Goal: Task Accomplishment & Management: Complete application form

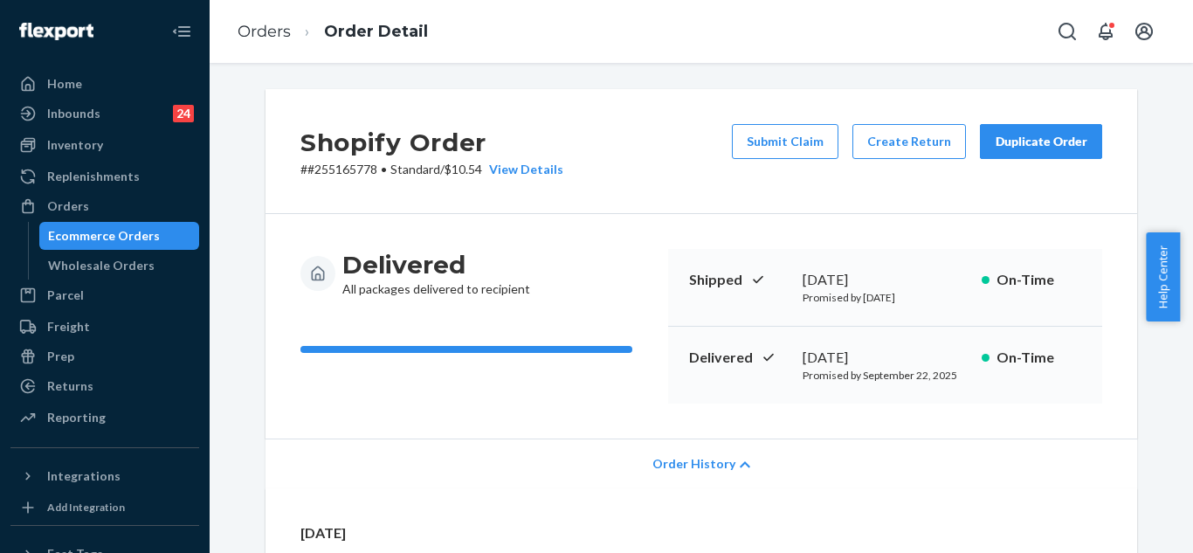
scroll to position [175, 0]
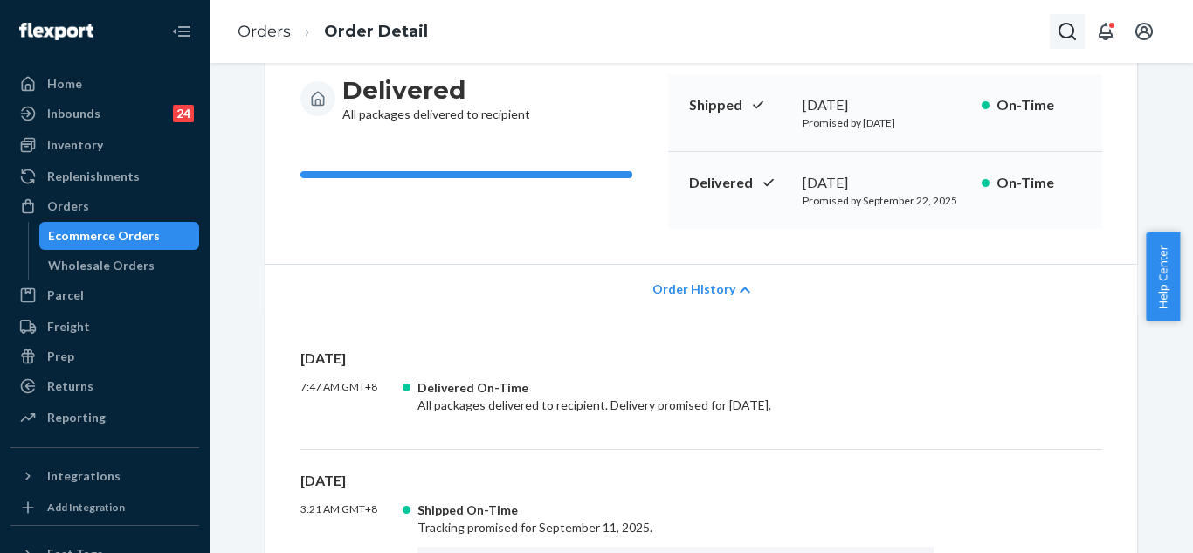
click at [1064, 30] on icon "Open Search Box" at bounding box center [1067, 31] width 21 height 21
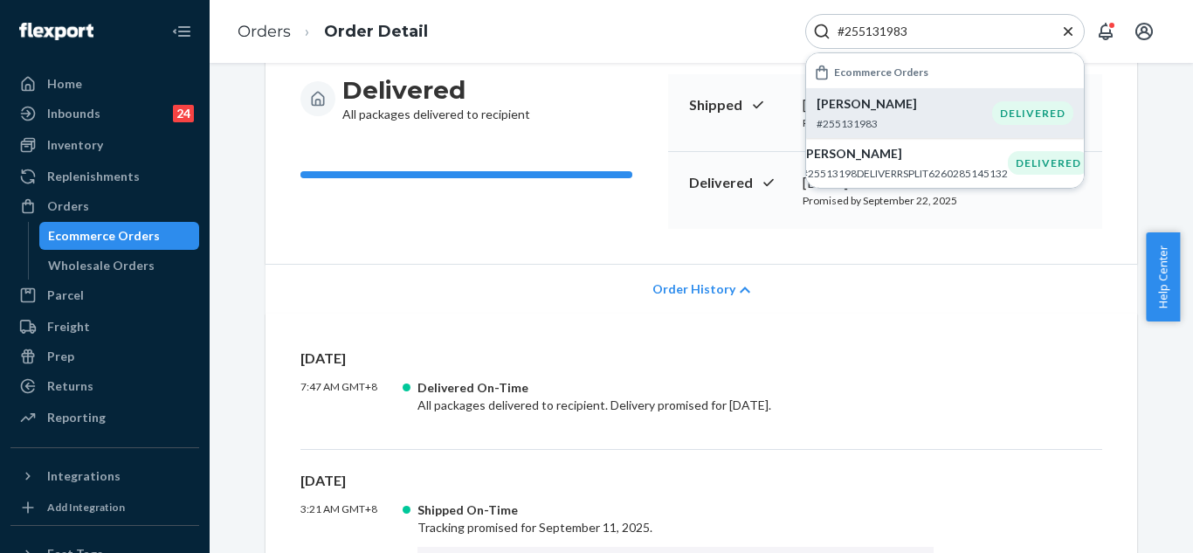
type input "#255131983"
click at [814, 114] on li "[PERSON_NAME] #255131983 DELIVERED" at bounding box center [945, 113] width 278 height 50
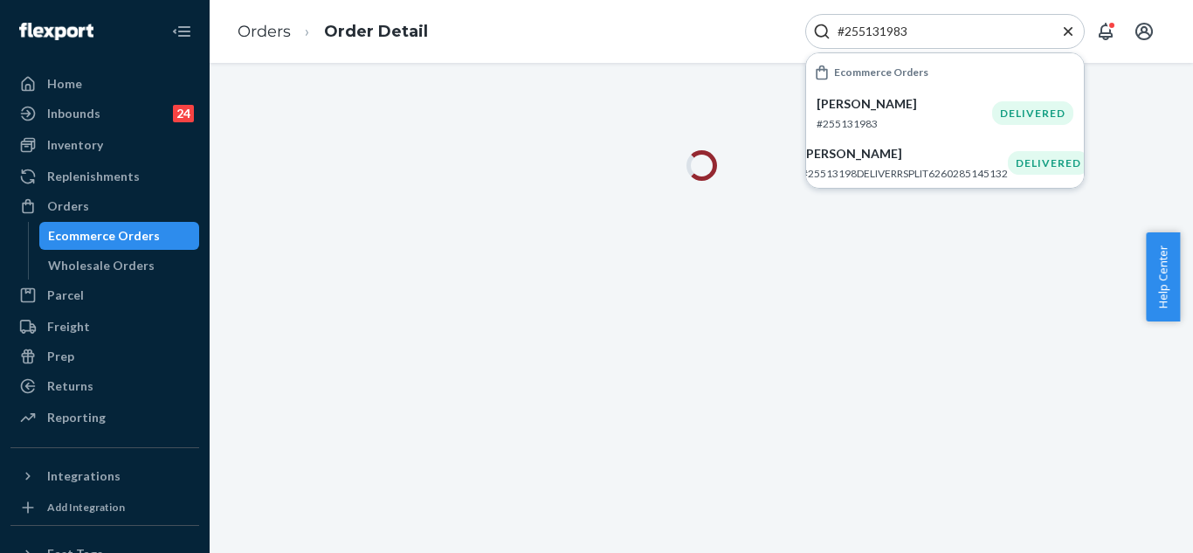
click at [1065, 31] on icon "Close Search" at bounding box center [1068, 31] width 17 height 17
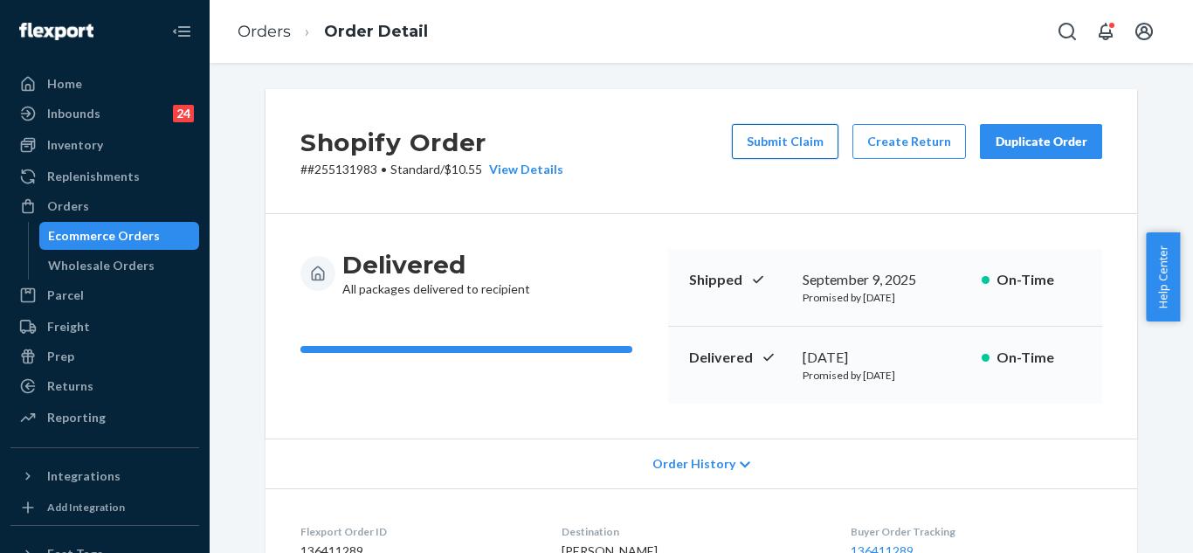
click at [791, 143] on button "Submit Claim" at bounding box center [785, 141] width 107 height 35
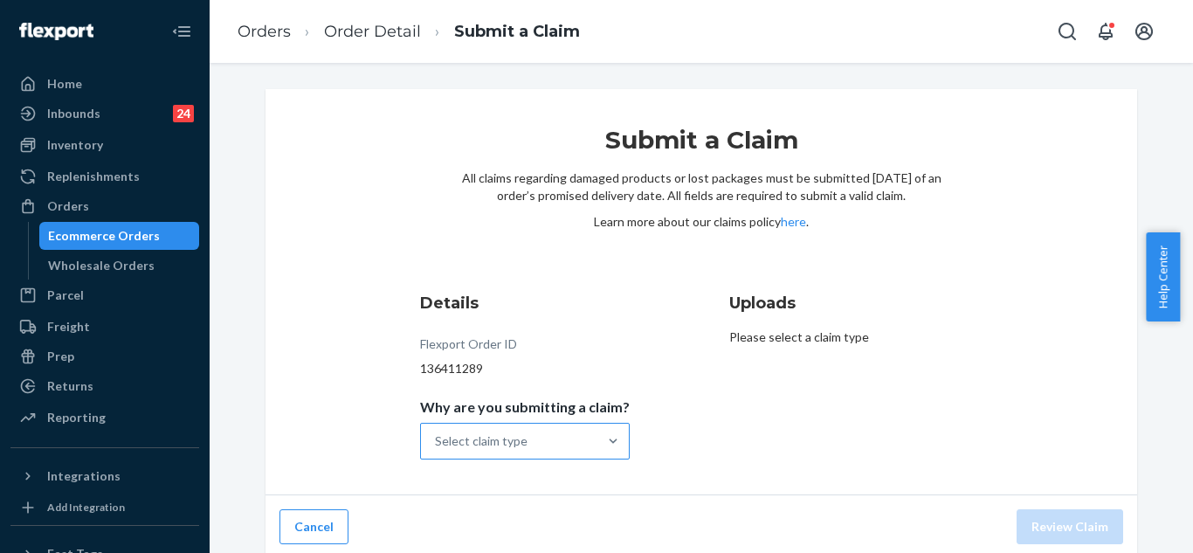
click at [590, 438] on div "Select claim type" at bounding box center [509, 441] width 176 height 35
click at [437, 438] on input "Why are you submitting a claim? Select claim type" at bounding box center [436, 440] width 2 height 17
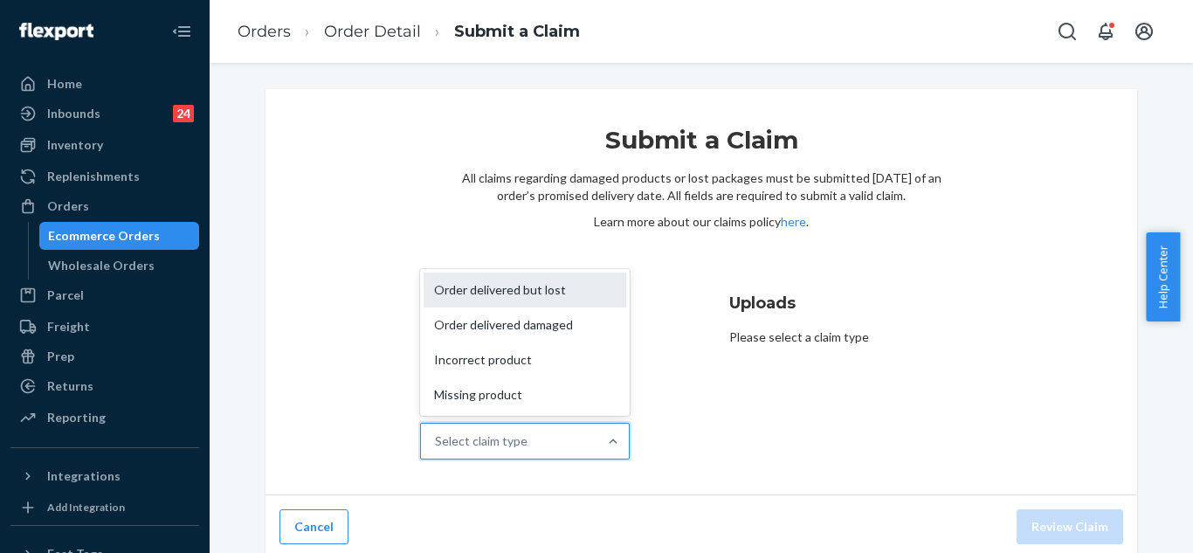
click at [530, 292] on div "Order delivered but lost" at bounding box center [525, 290] width 203 height 35
click at [437, 432] on input "Why are you submitting a claim? option Order delivered but lost focused, 1 of 4…" at bounding box center [436, 440] width 2 height 17
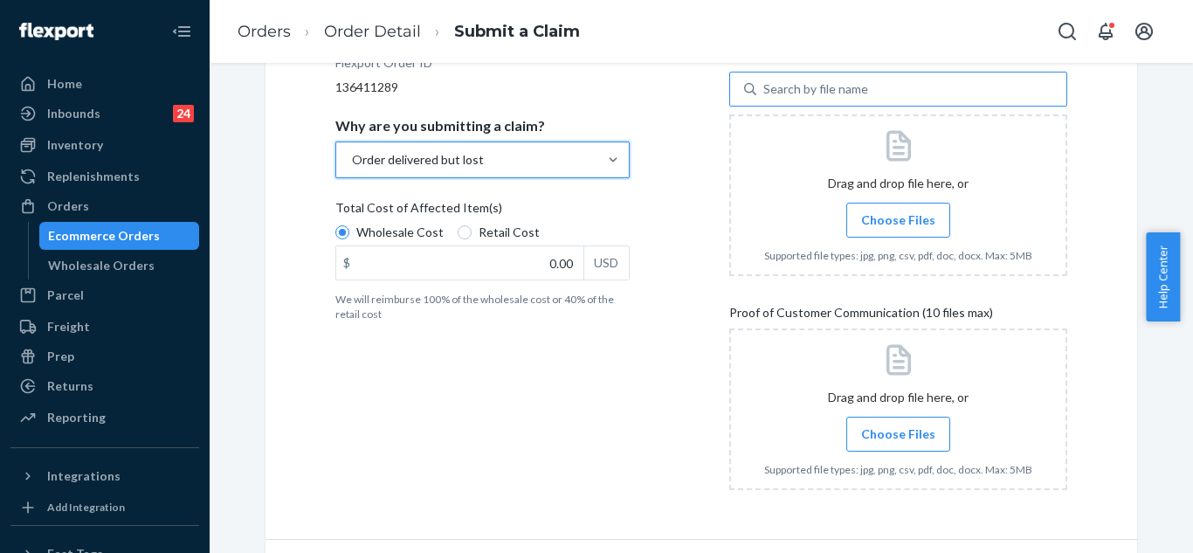
scroll to position [332, 0]
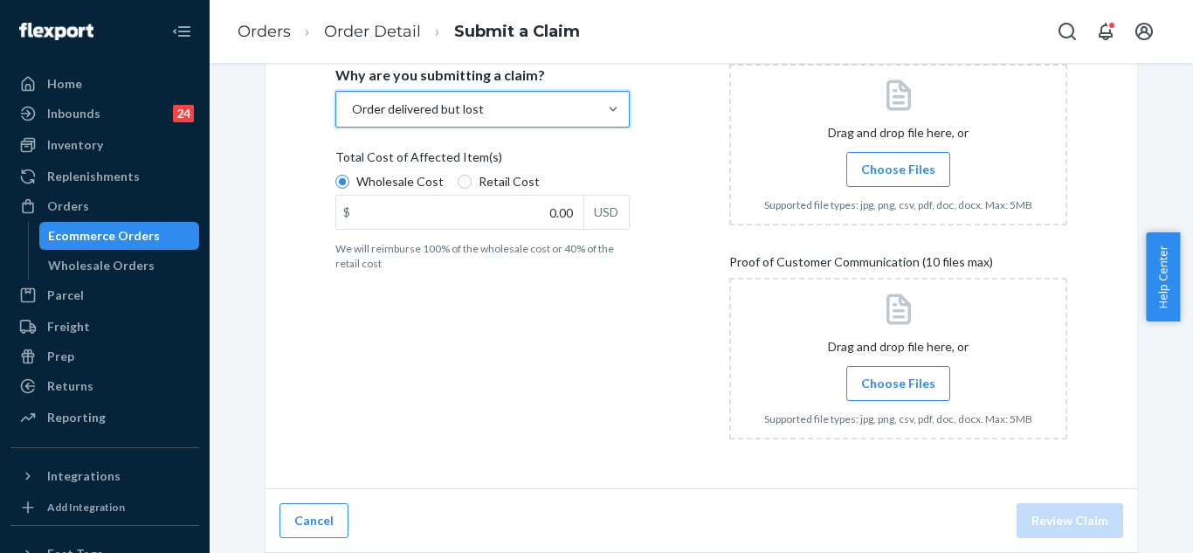
click at [925, 388] on span "Choose Files" at bounding box center [898, 383] width 74 height 17
click at [899, 388] on input "Choose Files" at bounding box center [898, 383] width 1 height 19
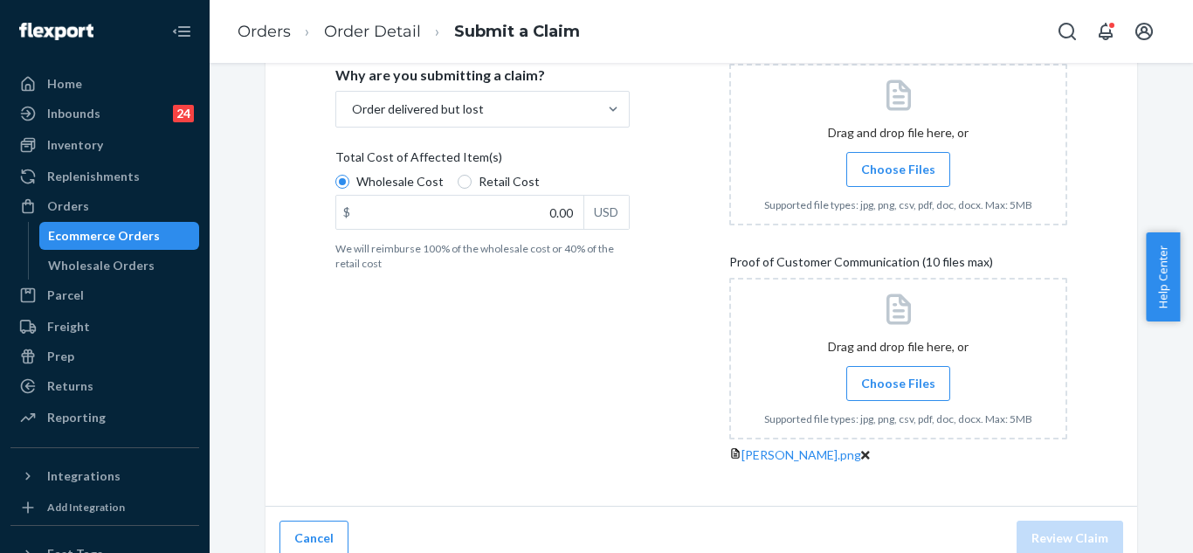
click at [865, 378] on span "Choose Files" at bounding box center [898, 383] width 74 height 17
click at [898, 378] on input "Choose Files" at bounding box center [898, 383] width 1 height 19
click at [916, 392] on label "Choose Files" at bounding box center [899, 383] width 104 height 35
click at [899, 392] on input "Choose Files" at bounding box center [898, 383] width 1 height 19
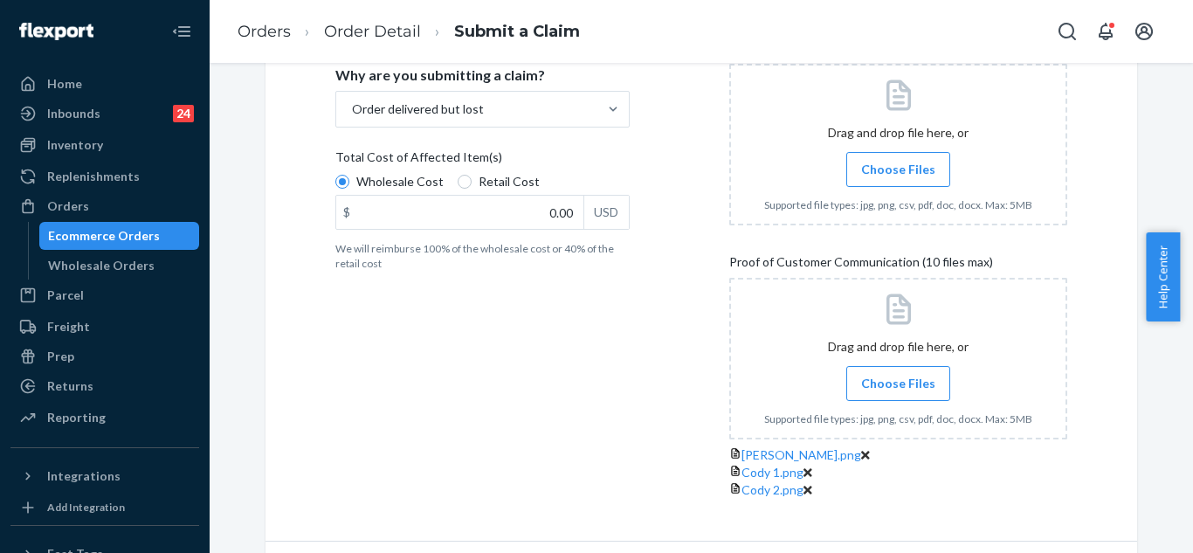
click at [902, 392] on label "Choose Files" at bounding box center [899, 383] width 104 height 35
click at [899, 392] on input "Choose Files" at bounding box center [898, 383] width 1 height 19
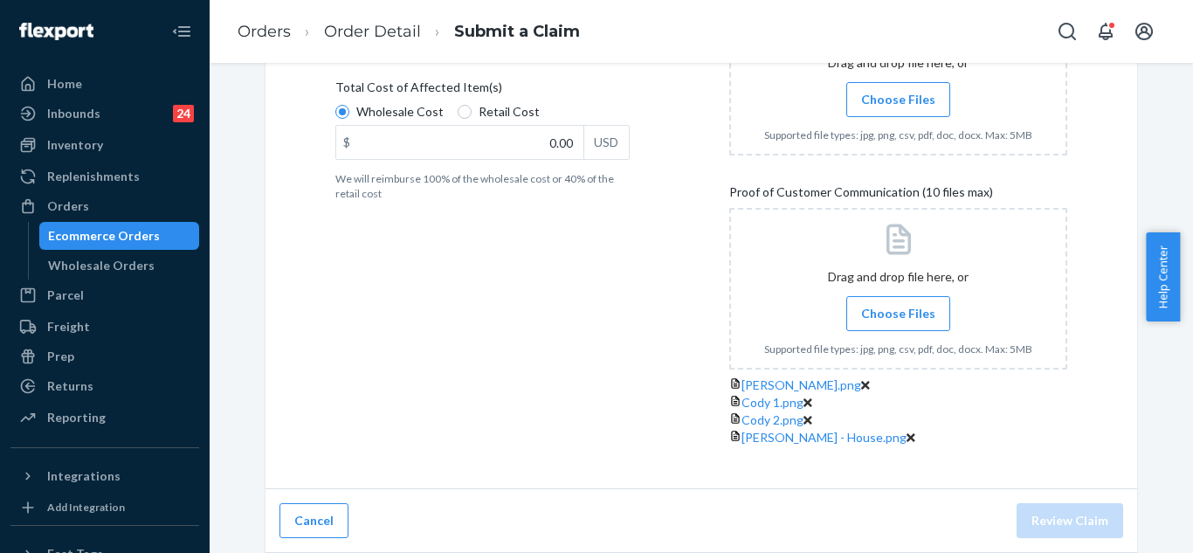
scroll to position [419, 0]
click at [861, 305] on span "Choose Files" at bounding box center [898, 313] width 74 height 17
click at [898, 304] on input "Choose Files" at bounding box center [898, 313] width 1 height 19
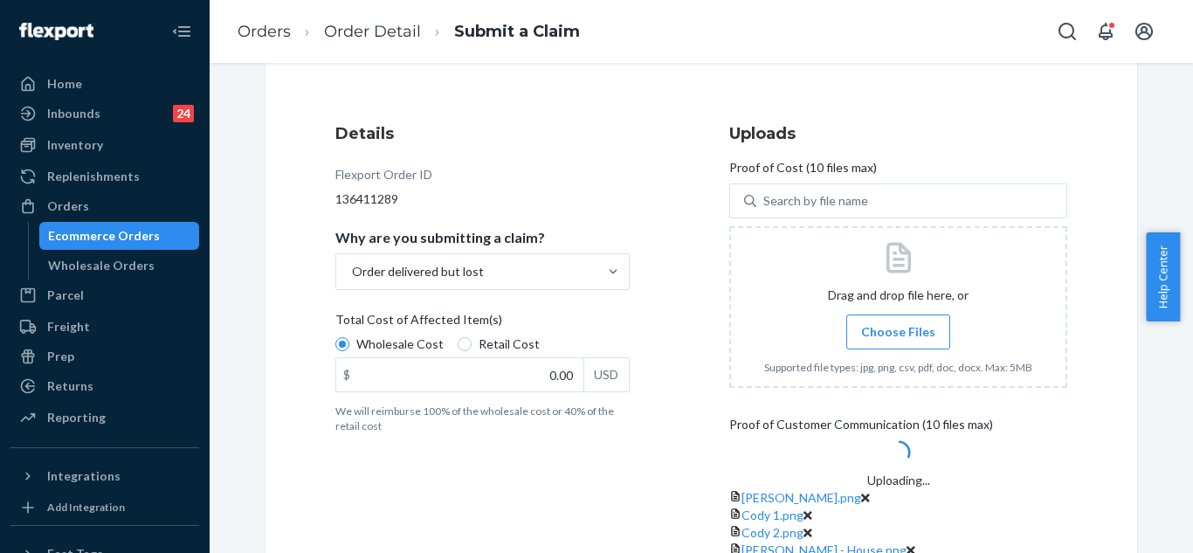
scroll to position [168, 0]
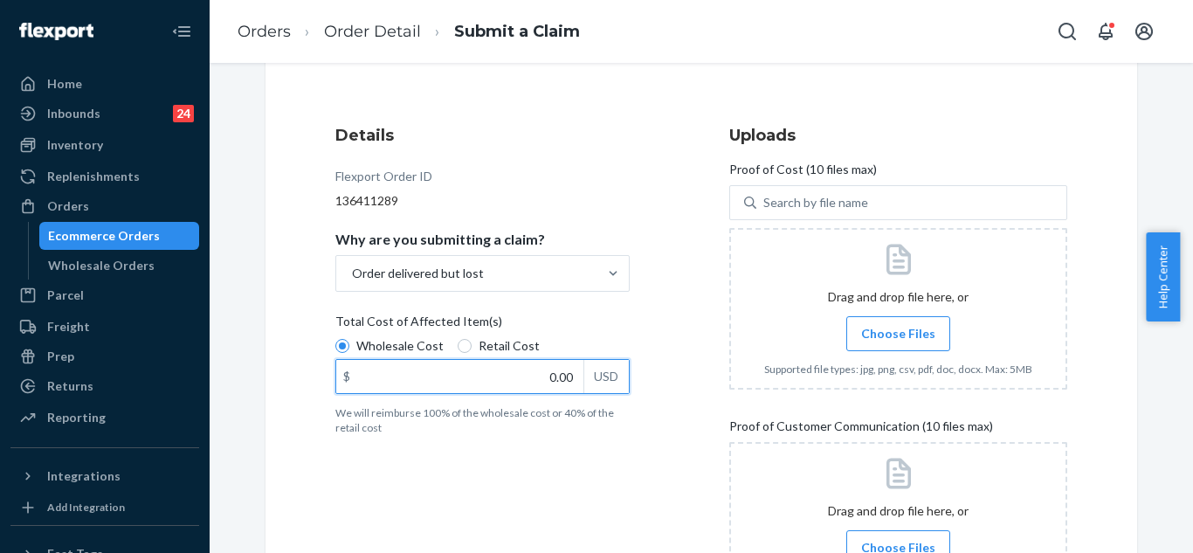
click at [519, 366] on input "0.00" at bounding box center [459, 376] width 247 height 33
type input "79.00"
click at [895, 341] on span "Choose Files" at bounding box center [898, 333] width 74 height 17
click at [898, 341] on input "Choose Files" at bounding box center [898, 333] width 1 height 19
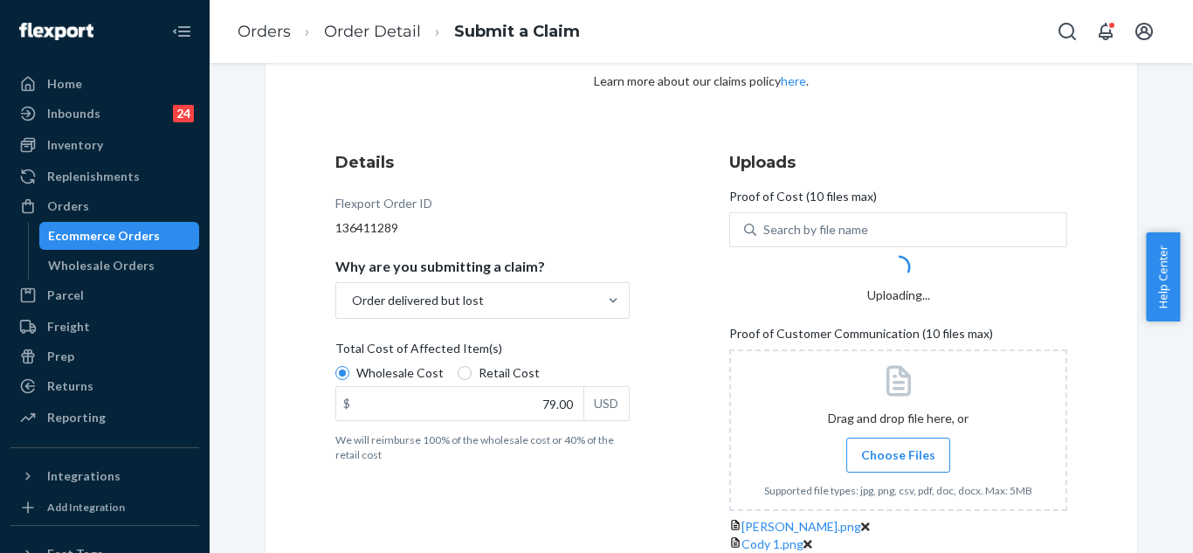
scroll to position [175, 0]
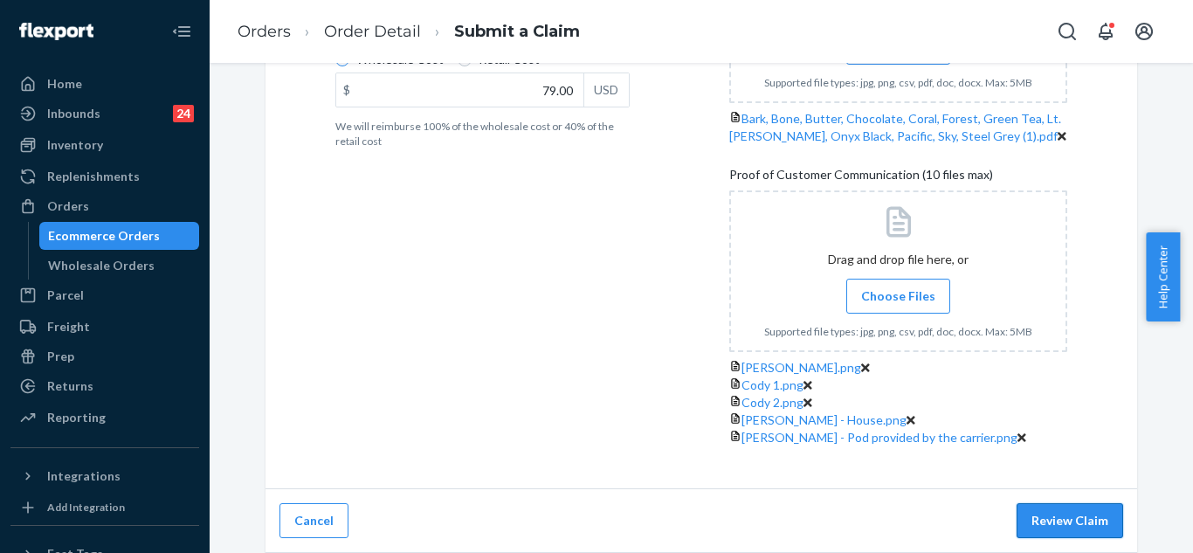
click at [1041, 508] on button "Review Claim" at bounding box center [1070, 520] width 107 height 35
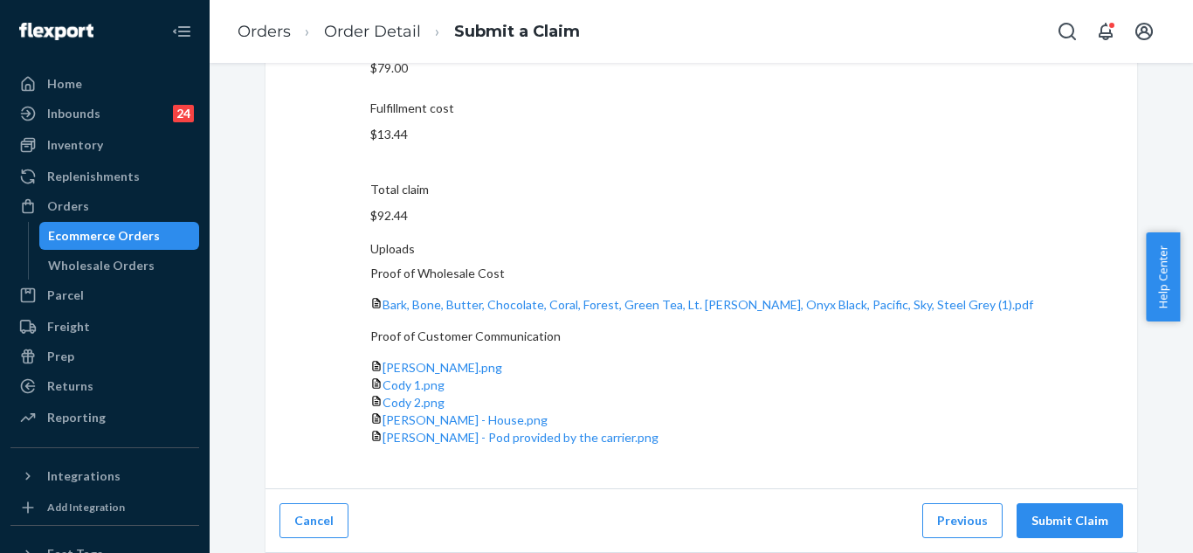
scroll to position [421, 0]
click at [1061, 525] on button "Submit Claim" at bounding box center [1070, 520] width 107 height 35
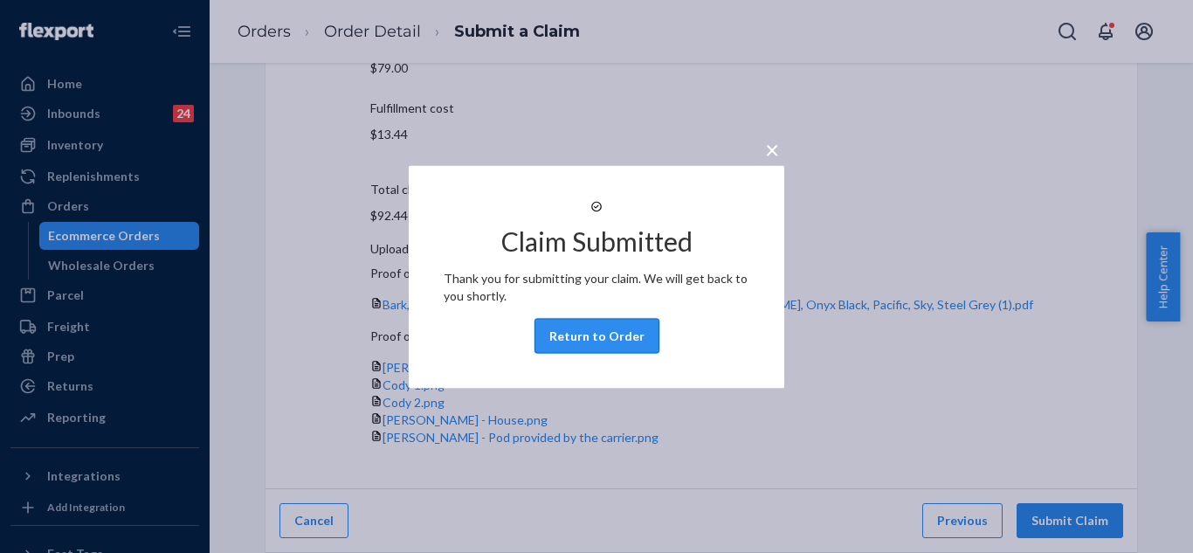
click at [620, 348] on button "Return to Order" at bounding box center [597, 335] width 125 height 35
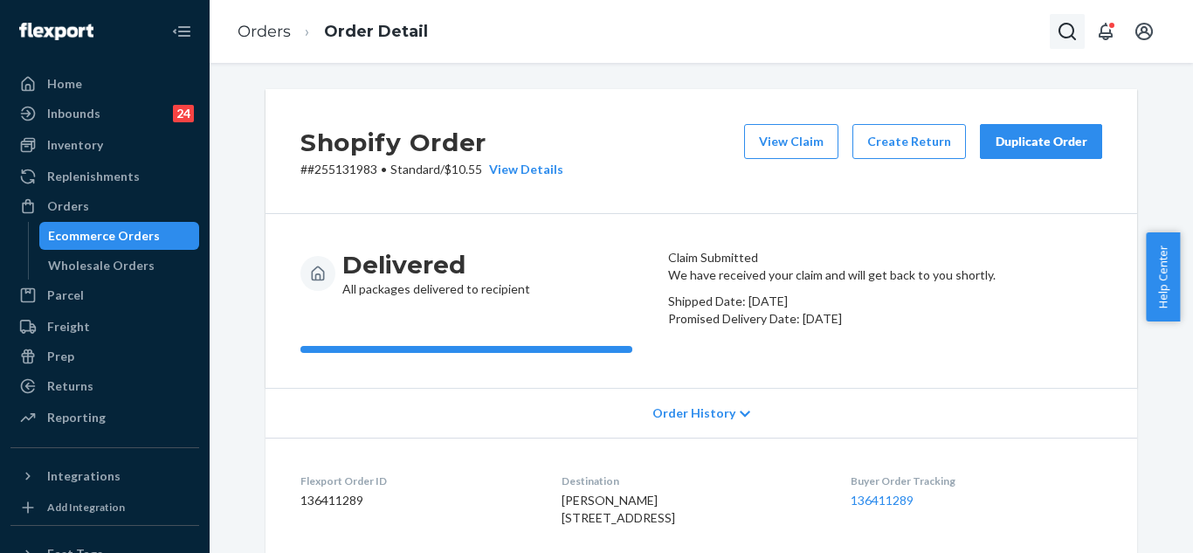
click at [1065, 27] on icon "Open Search Box" at bounding box center [1067, 31] width 21 height 21
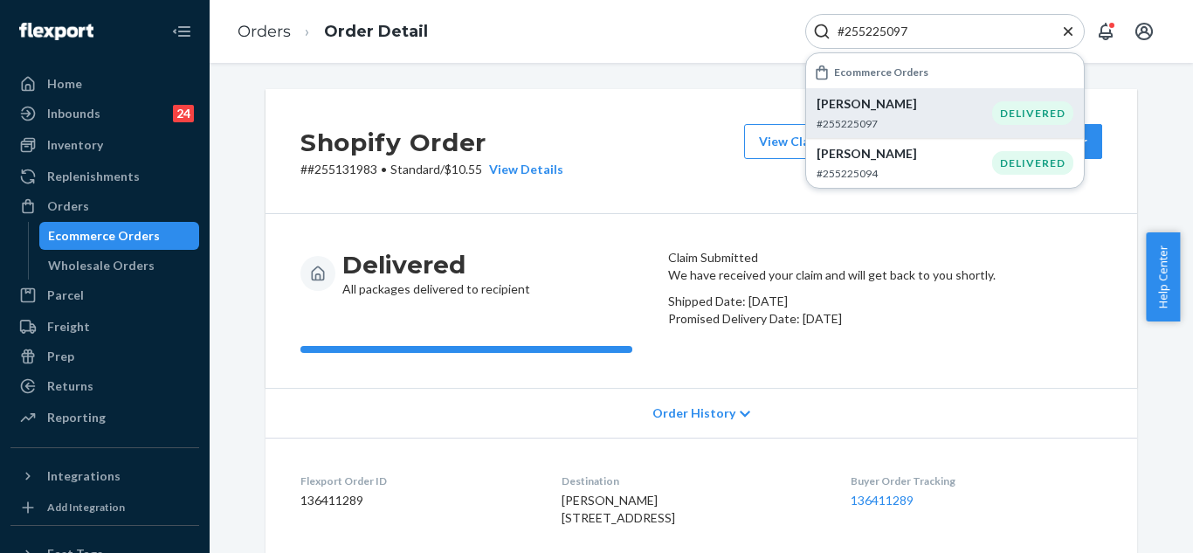
type input "#255225097"
click at [948, 124] on p "#255225097" at bounding box center [905, 123] width 176 height 15
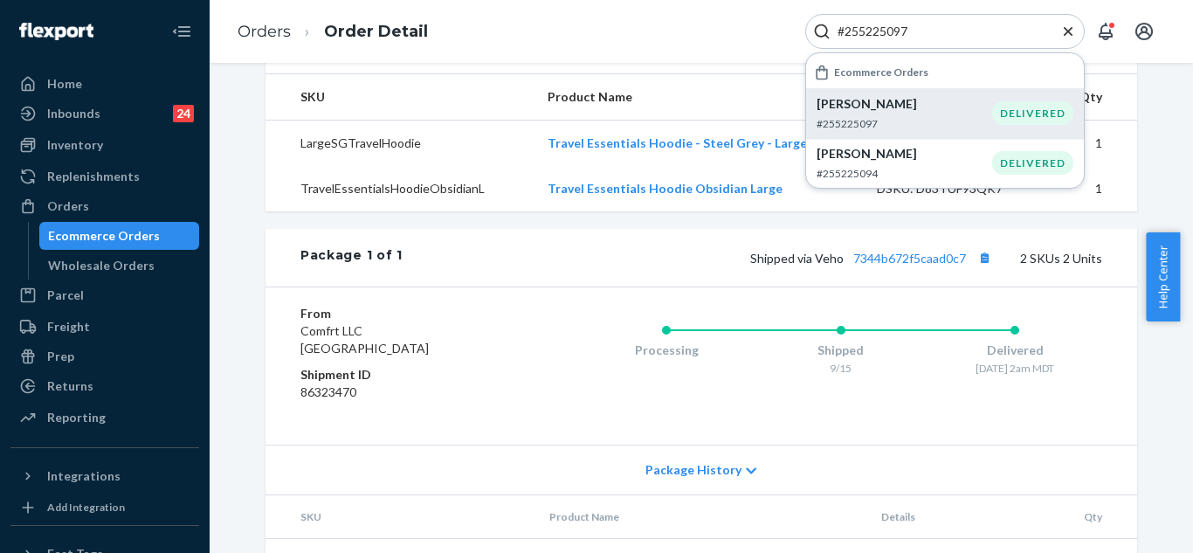
scroll to position [696, 0]
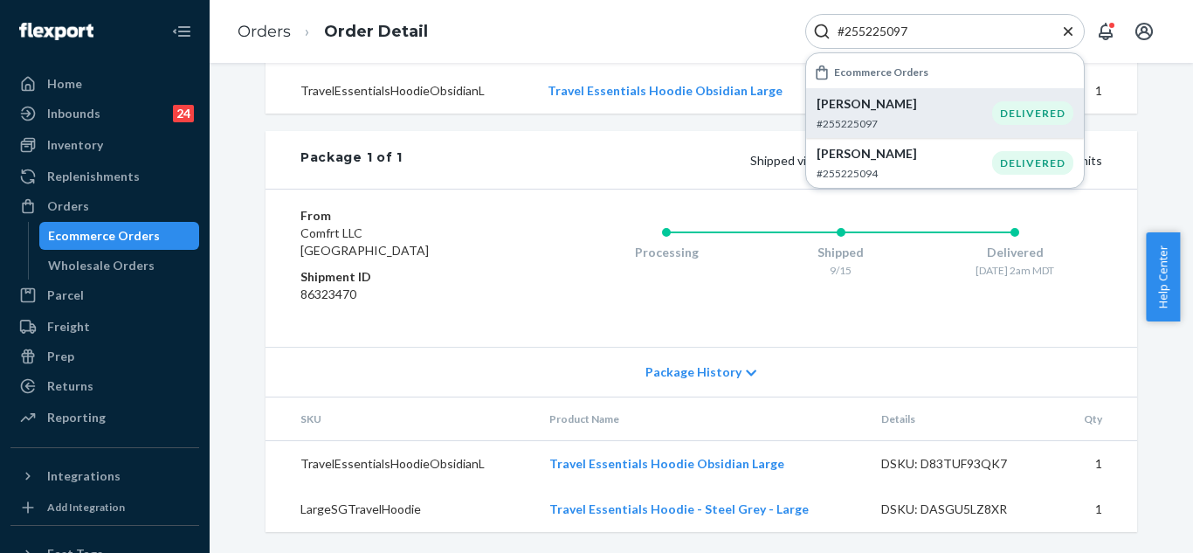
click at [702, 373] on span "Package History" at bounding box center [694, 371] width 96 height 17
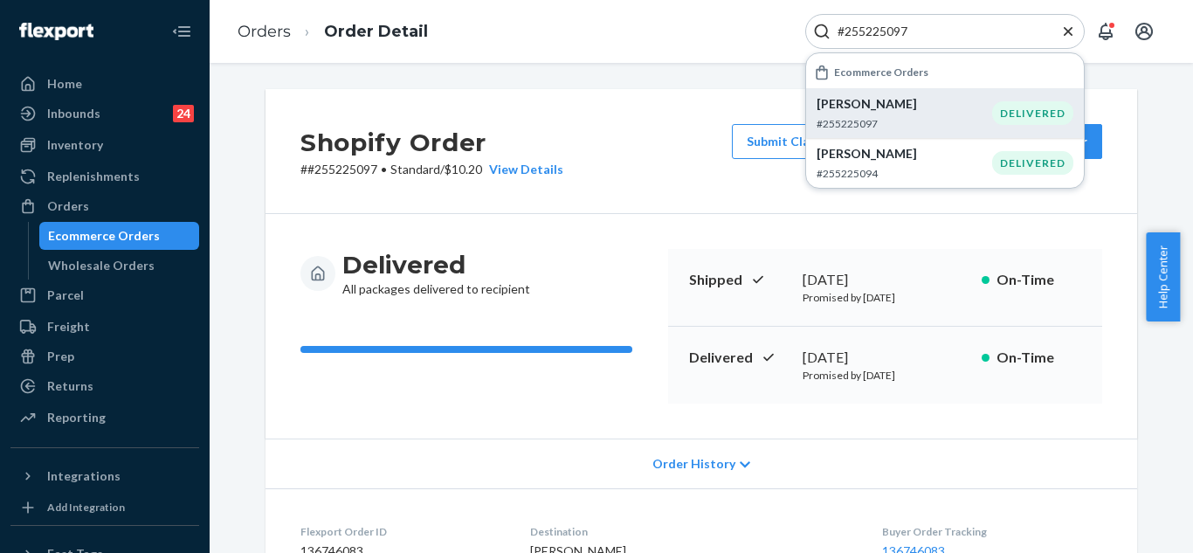
scroll to position [87, 0]
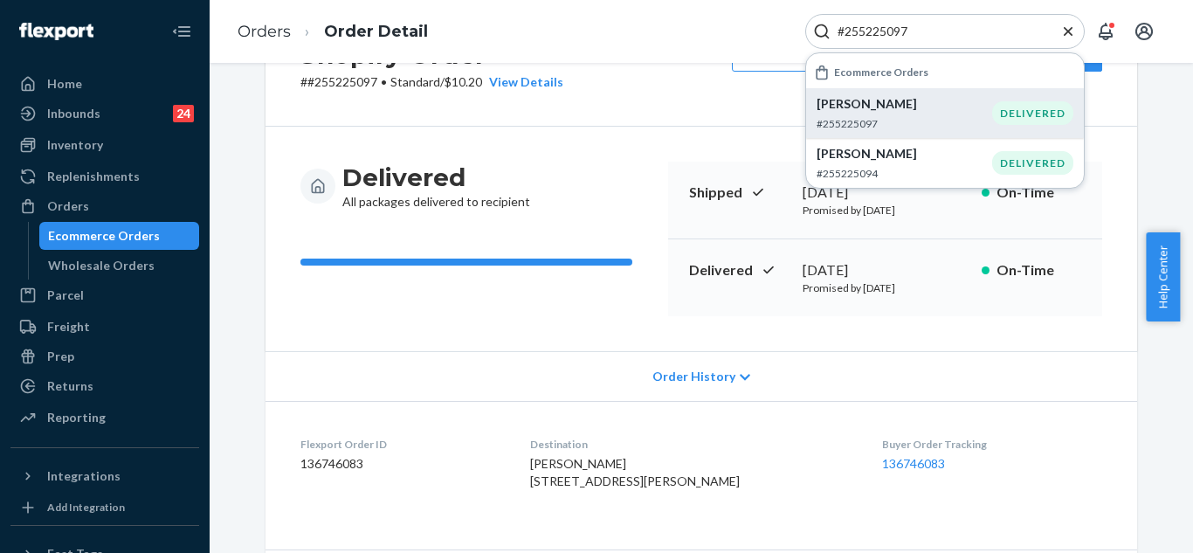
drag, startPoint x: 706, startPoint y: 383, endPoint x: 708, endPoint y: 370, distance: 13.2
click at [706, 382] on span "Order History" at bounding box center [694, 376] width 83 height 17
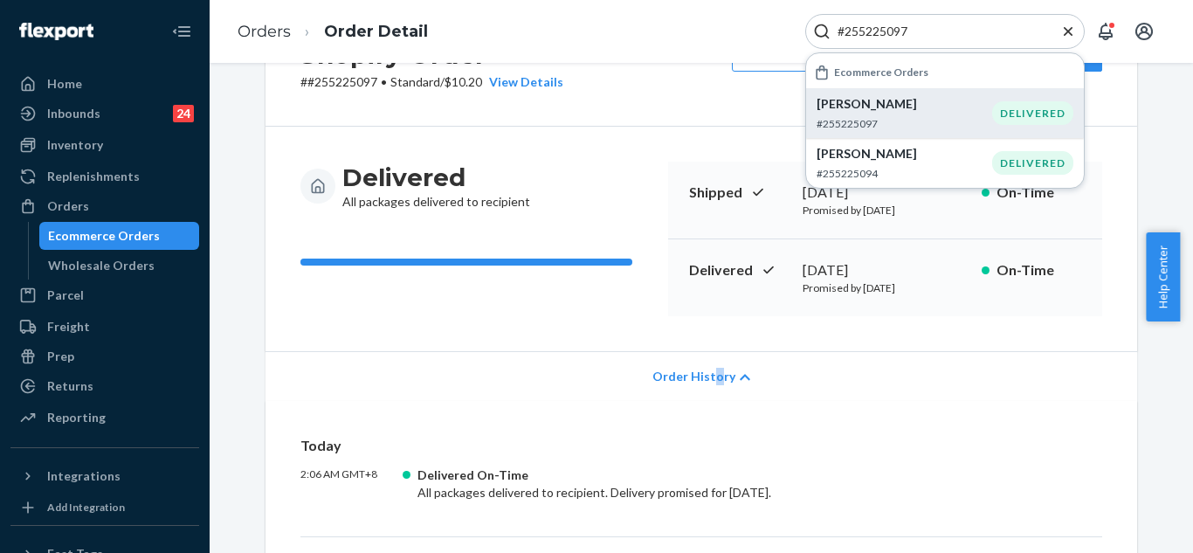
click at [711, 365] on div "Order History" at bounding box center [702, 376] width 872 height 50
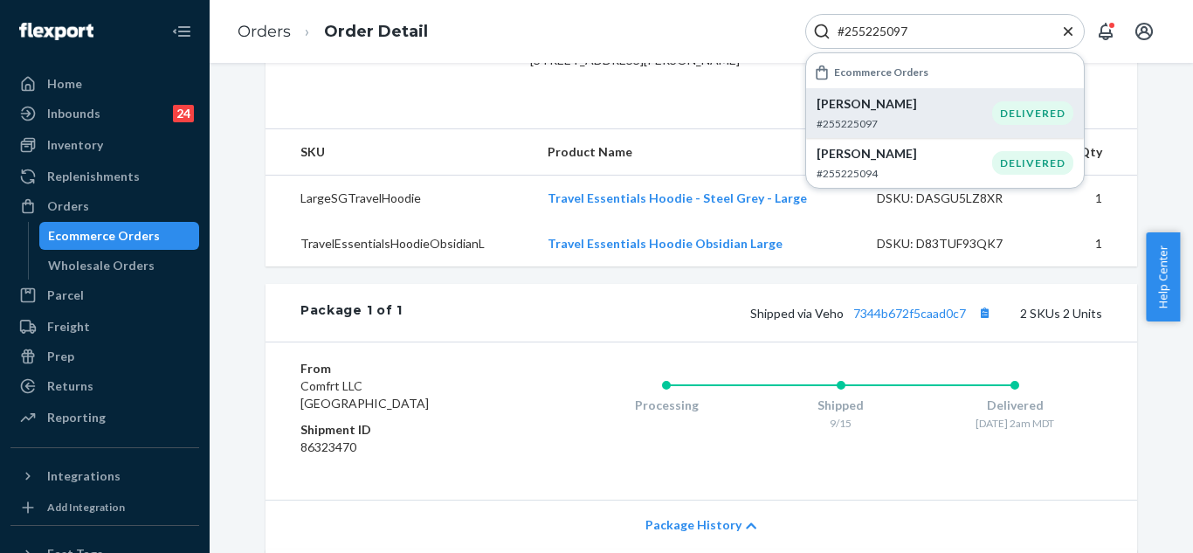
scroll to position [612, 0]
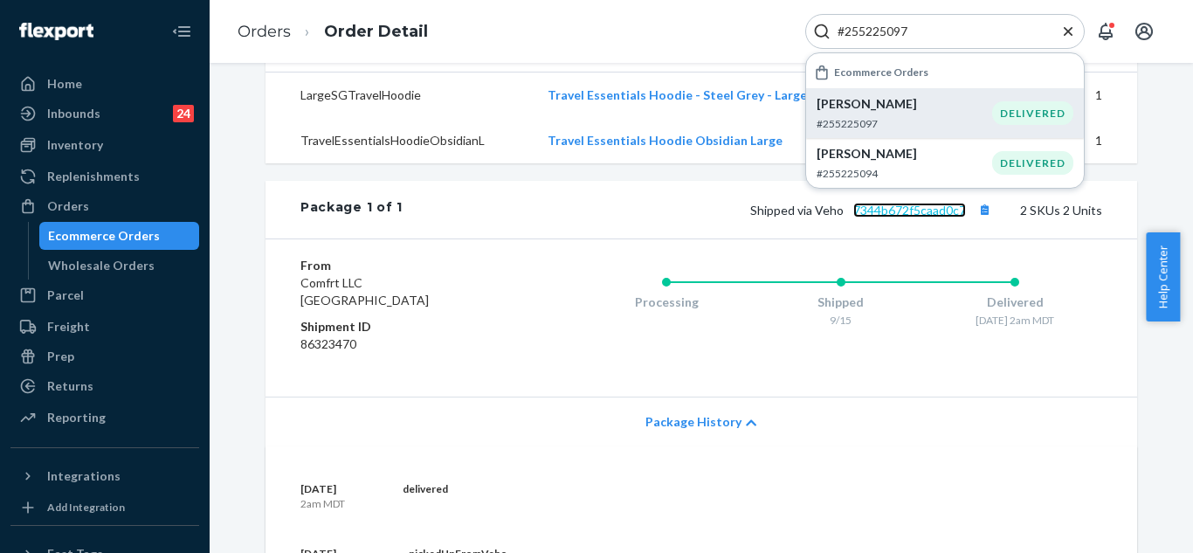
click at [918, 218] on link "7344b672f5caad0c7" at bounding box center [910, 210] width 113 height 15
click at [968, 218] on span "Shipped via Veho 7344b672f5caad0c7" at bounding box center [872, 210] width 245 height 15
drag, startPoint x: 968, startPoint y: 245, endPoint x: 910, endPoint y: 244, distance: 57.7
click at [910, 218] on span "Shipped via Veho 7344b672f5caad0c7" at bounding box center [872, 210] width 245 height 15
copy div "7344b672f5caad0c7 2"
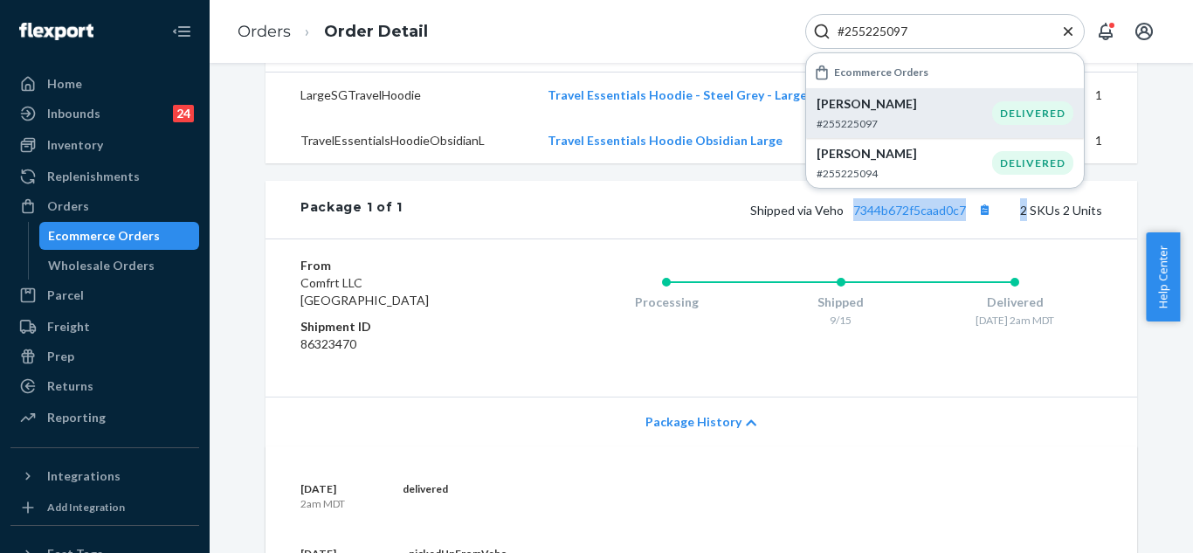
click at [1063, 24] on icon "Close Search" at bounding box center [1068, 31] width 17 height 17
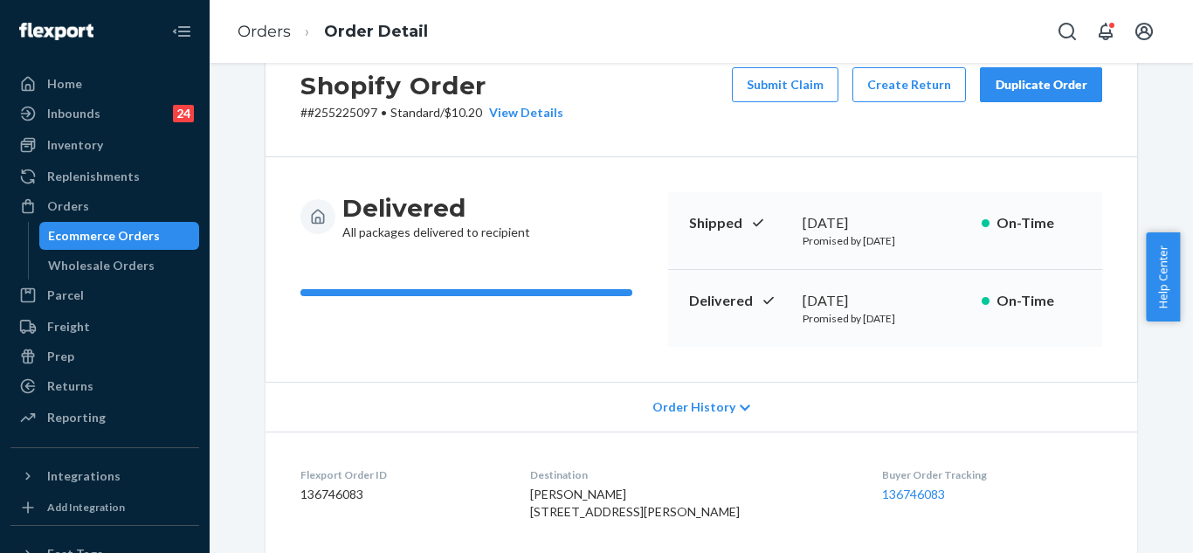
scroll to position [87, 0]
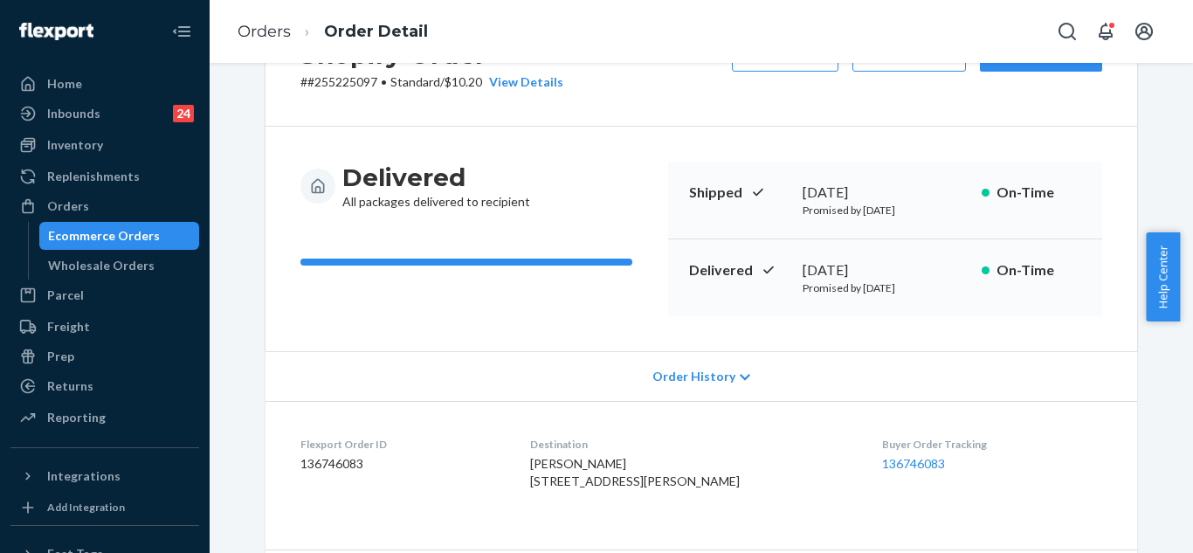
click at [740, 371] on icon at bounding box center [745, 377] width 10 height 12
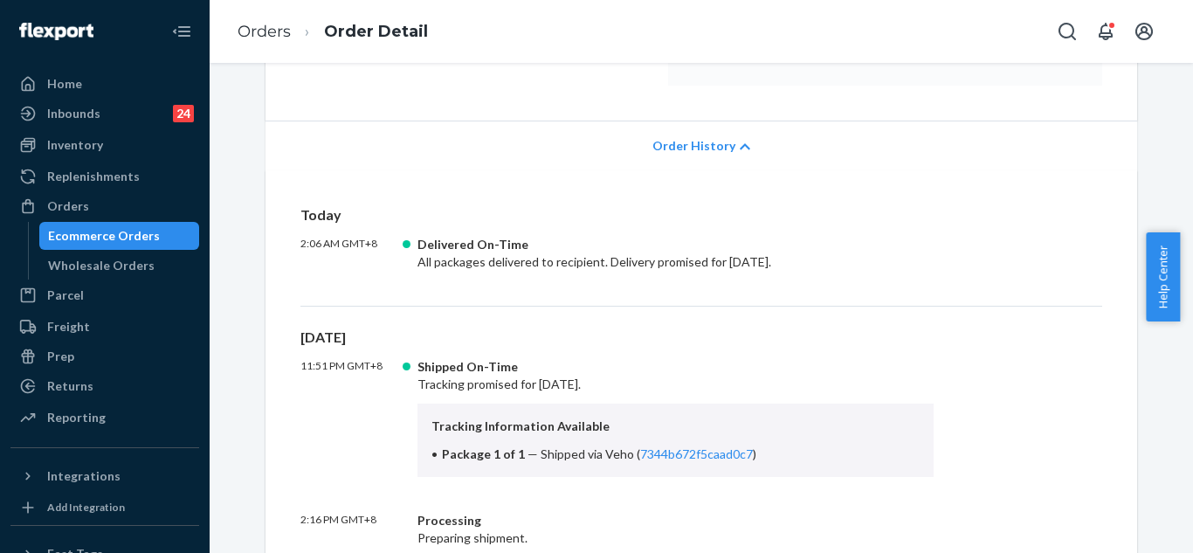
scroll to position [349, 0]
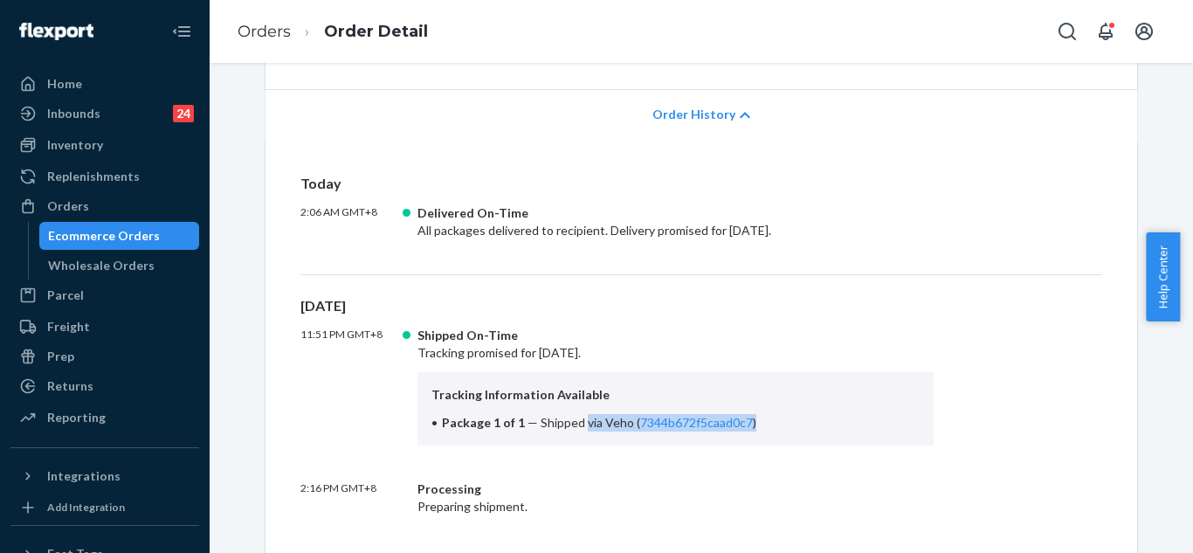
drag, startPoint x: 577, startPoint y: 422, endPoint x: 770, endPoint y: 427, distance: 193.1
click at [770, 427] on li "Package 1 of 1 — Shipped via Veho ( 7344b672f5caad0c7 )" at bounding box center [676, 422] width 488 height 17
copy span "via Veho ( 7344b672f5caad0c7 )"
click at [1069, 28] on icon "Open Search Box" at bounding box center [1067, 31] width 21 height 21
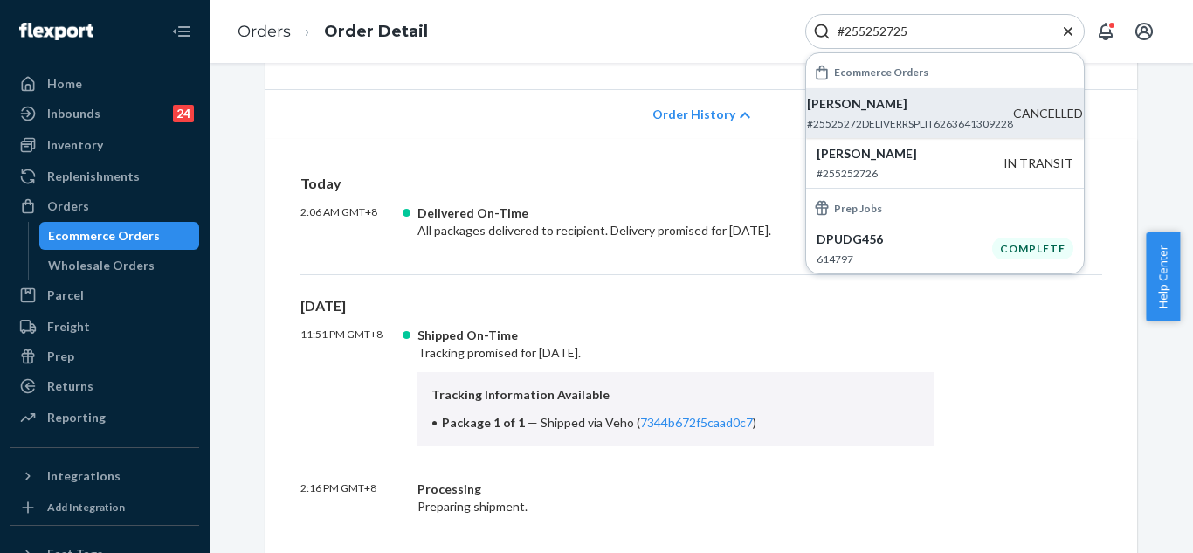
click at [902, 111] on p "[PERSON_NAME]" at bounding box center [910, 103] width 206 height 17
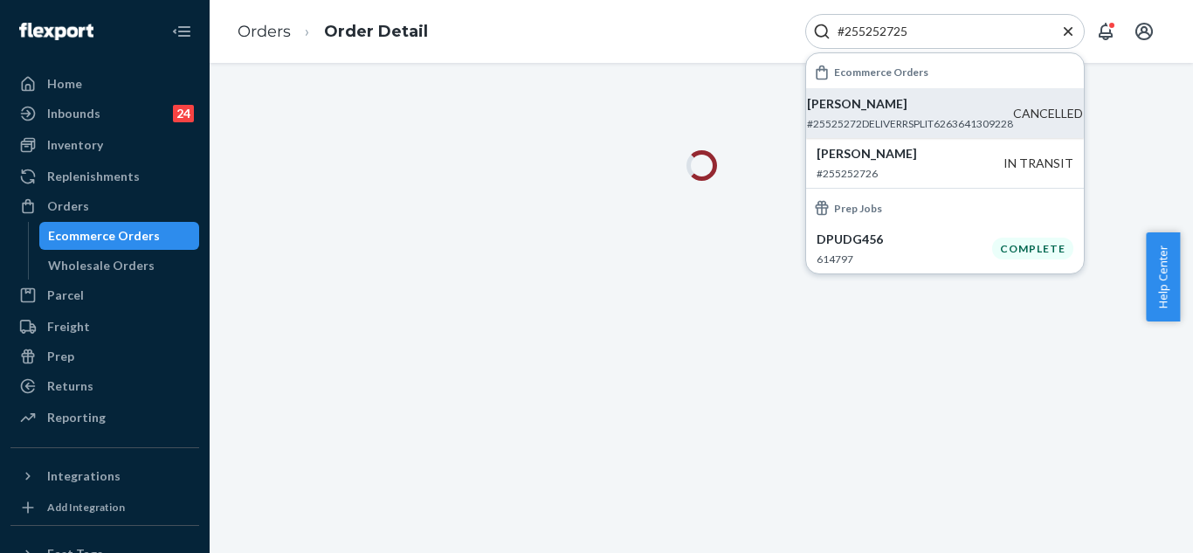
click at [927, 27] on input "#255252725" at bounding box center [938, 31] width 215 height 17
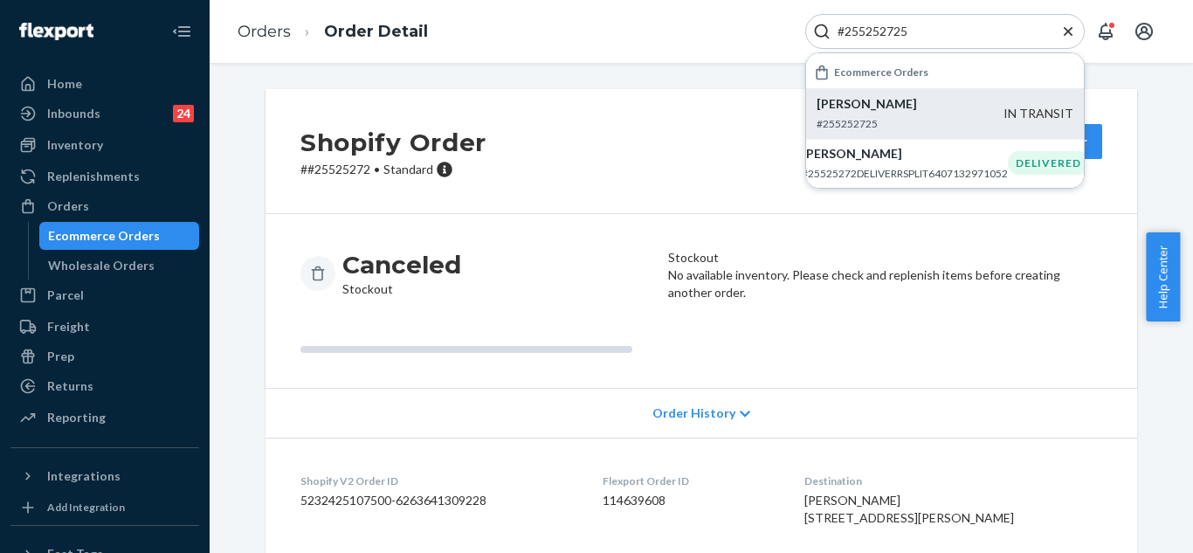
type input "#255252725"
click at [824, 104] on p "[PERSON_NAME]" at bounding box center [910, 103] width 187 height 17
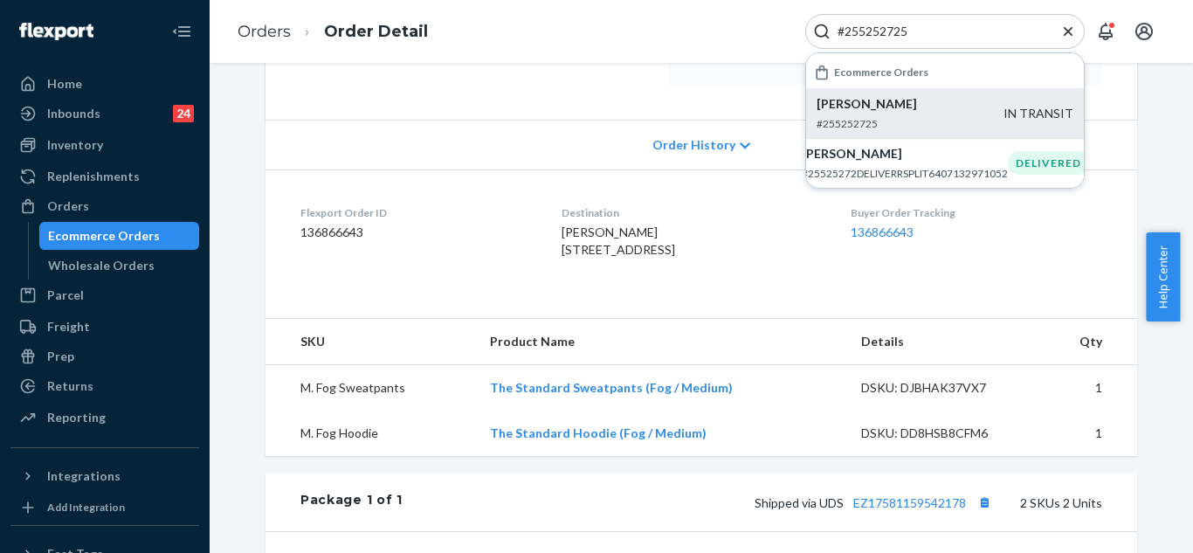
scroll to position [349, 0]
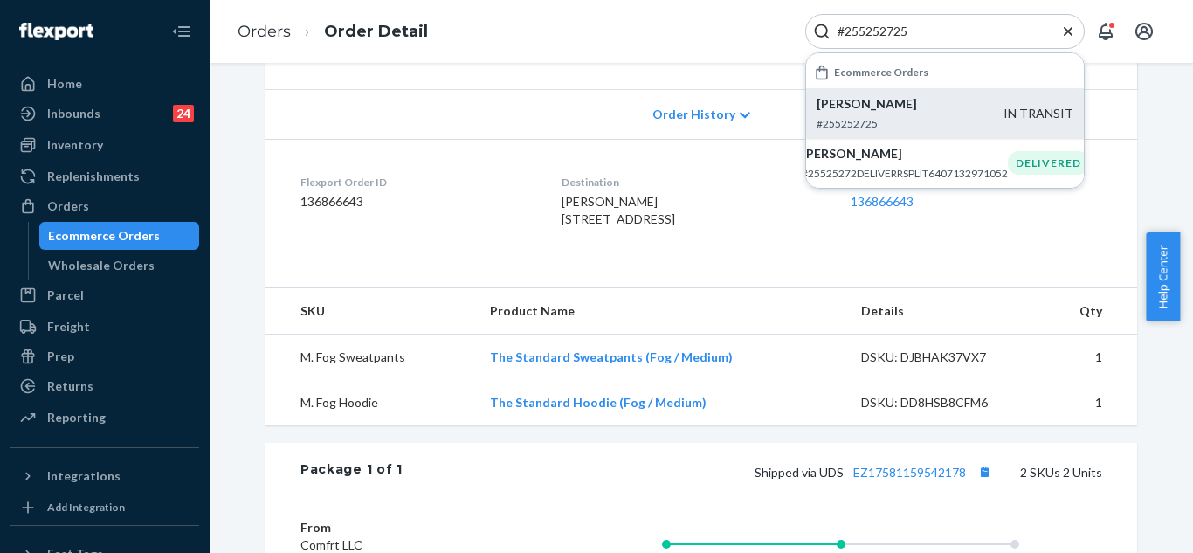
click at [693, 119] on span "Order History" at bounding box center [694, 114] width 83 height 17
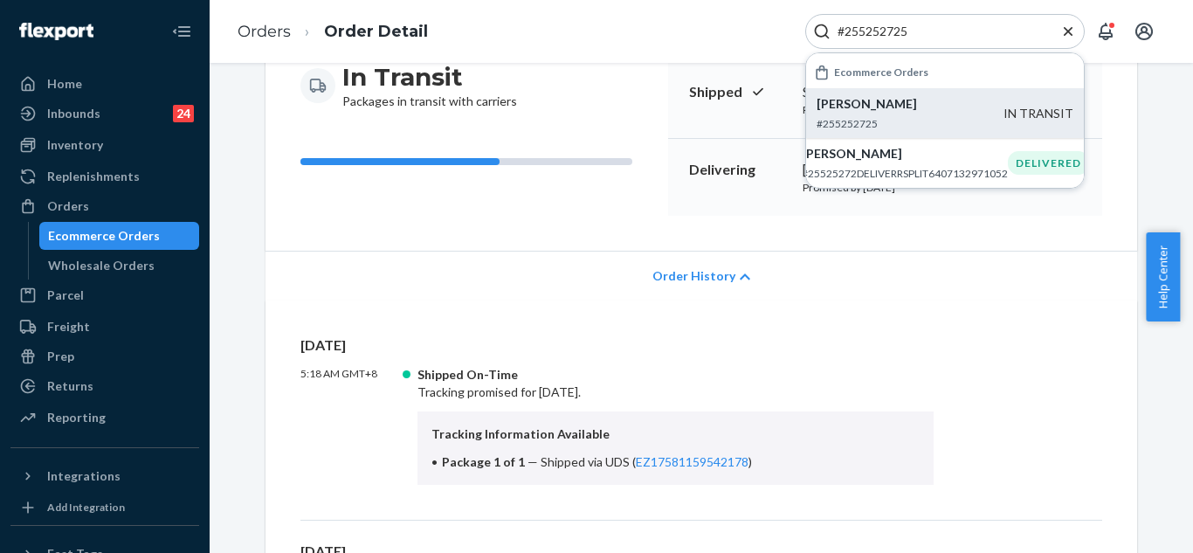
scroll to position [0, 0]
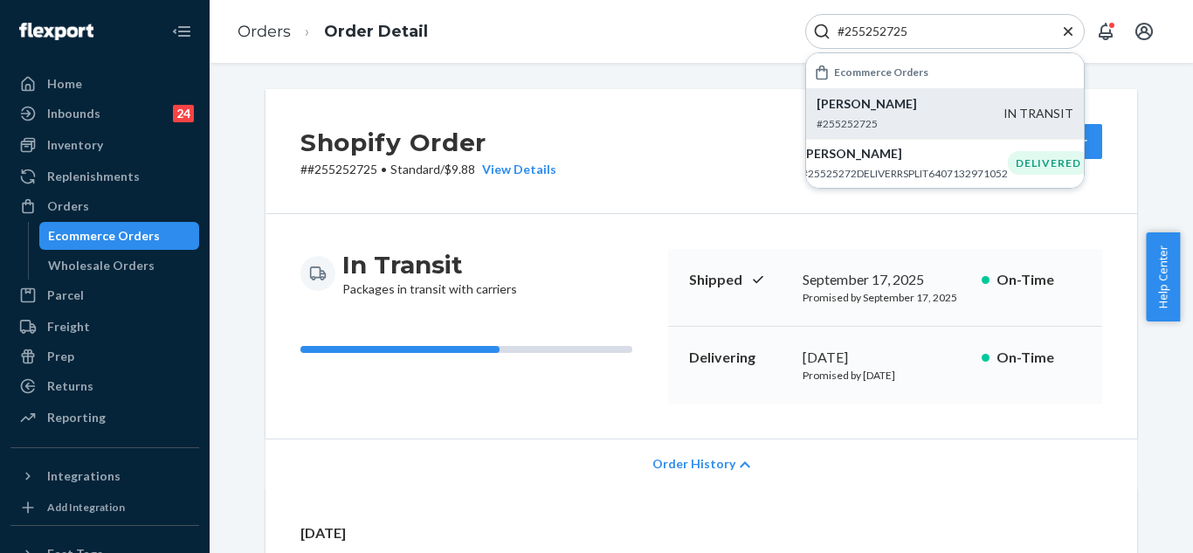
click at [1070, 25] on icon "Close Search" at bounding box center [1068, 31] width 17 height 17
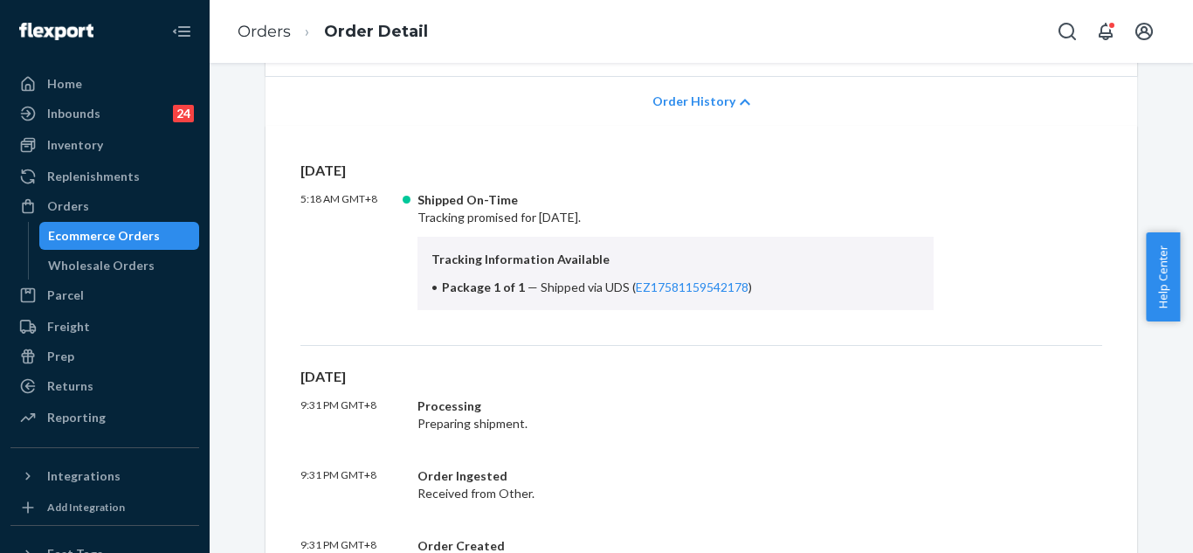
scroll to position [437, 0]
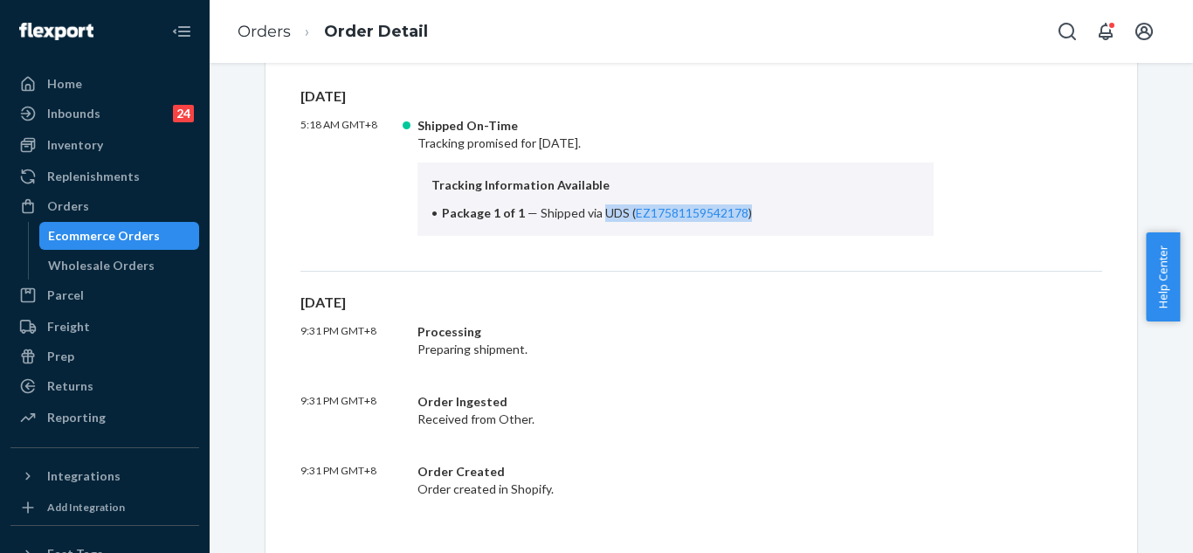
drag, startPoint x: 593, startPoint y: 214, endPoint x: 750, endPoint y: 211, distance: 157.3
click at [750, 211] on li "Package 1 of 1 — Shipped via UDS ( EZ17581159542178 )" at bounding box center [676, 212] width 488 height 17
click at [647, 287] on div "[DATE] 5:18 AM GMT+8 Shipped On-Time Tracking promised for [DATE]. Tracking Inf…" at bounding box center [702, 310] width 872 height 516
drag, startPoint x: 556, startPoint y: 210, endPoint x: 745, endPoint y: 201, distance: 189.8
click at [745, 201] on div "Tracking Information Available Package 1 of 1 — Shipped via UDS ( EZ17581159542…" at bounding box center [676, 198] width 516 height 73
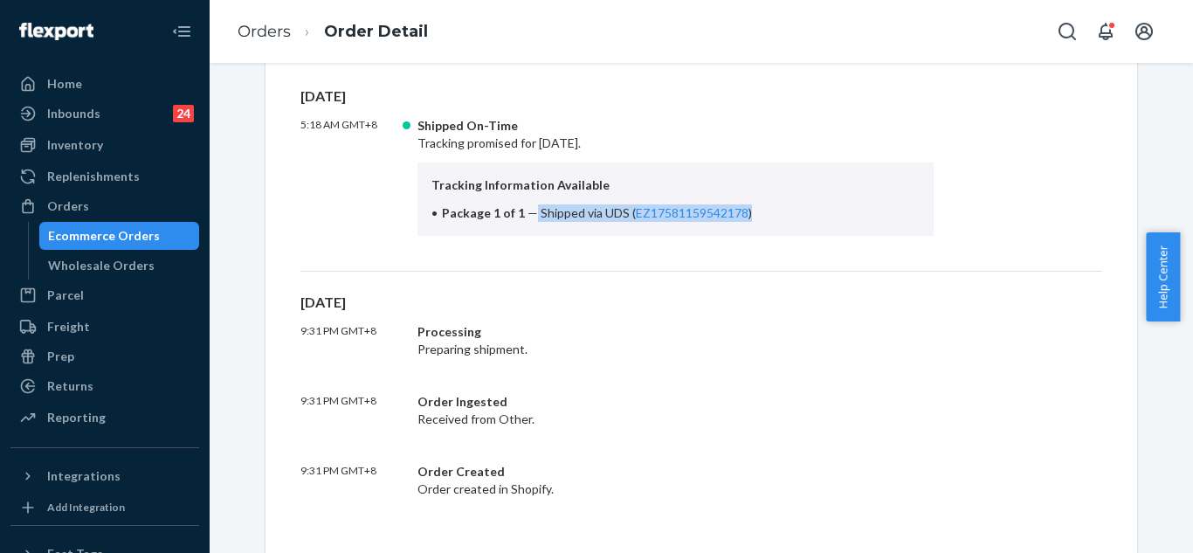
copy li "Shipped via UDS ( EZ17581159542178 )"
click at [1068, 29] on icon "Open Search Box" at bounding box center [1067, 31] width 21 height 21
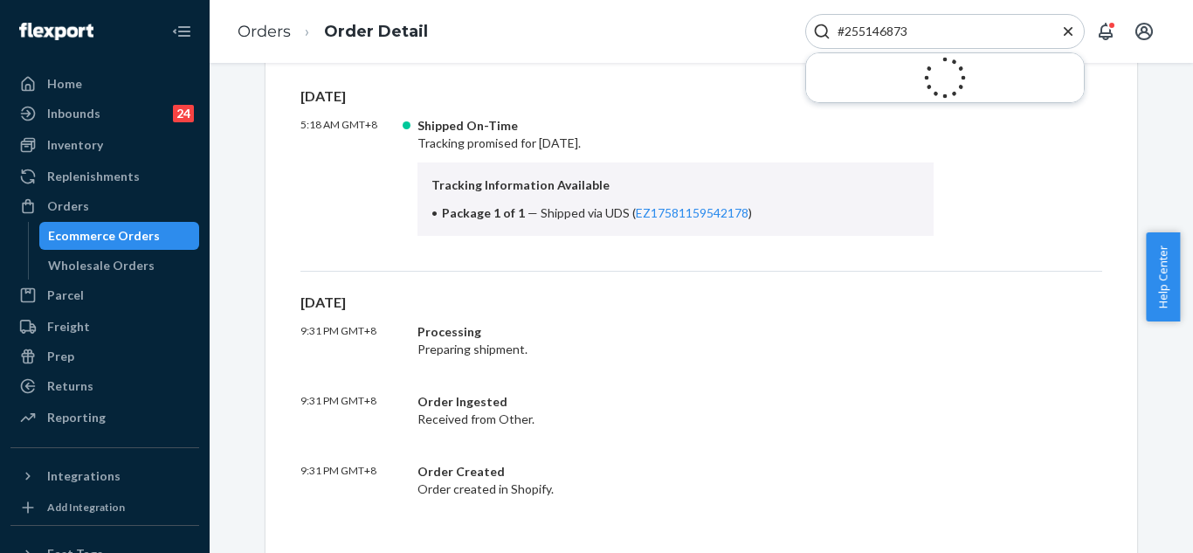
click at [1015, 28] on input "#255146873" at bounding box center [938, 31] width 215 height 17
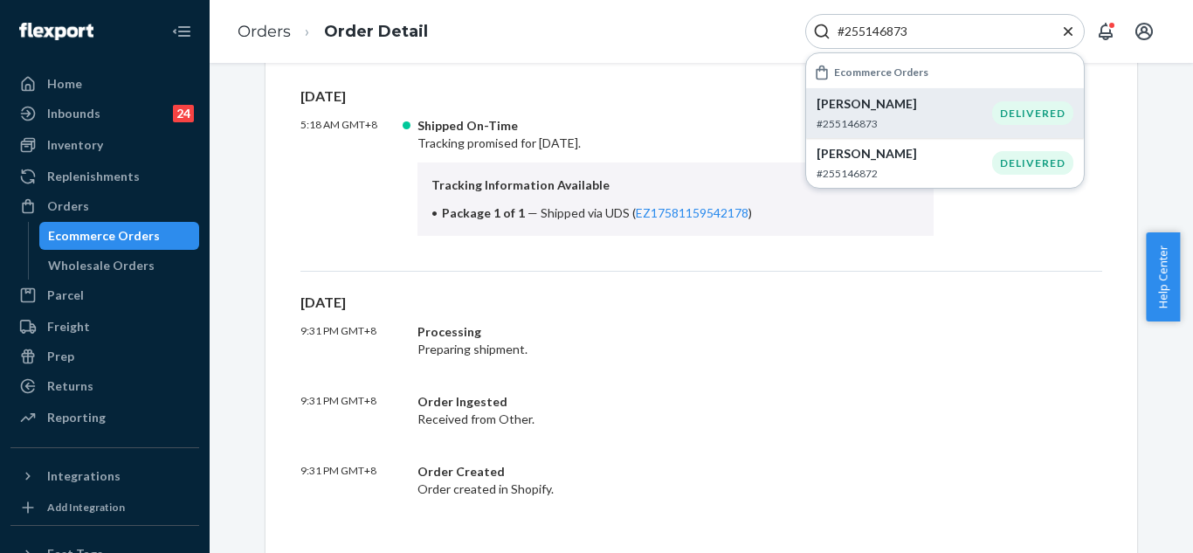
type input "#255146873"
click at [876, 101] on p "[PERSON_NAME]" at bounding box center [905, 103] width 176 height 17
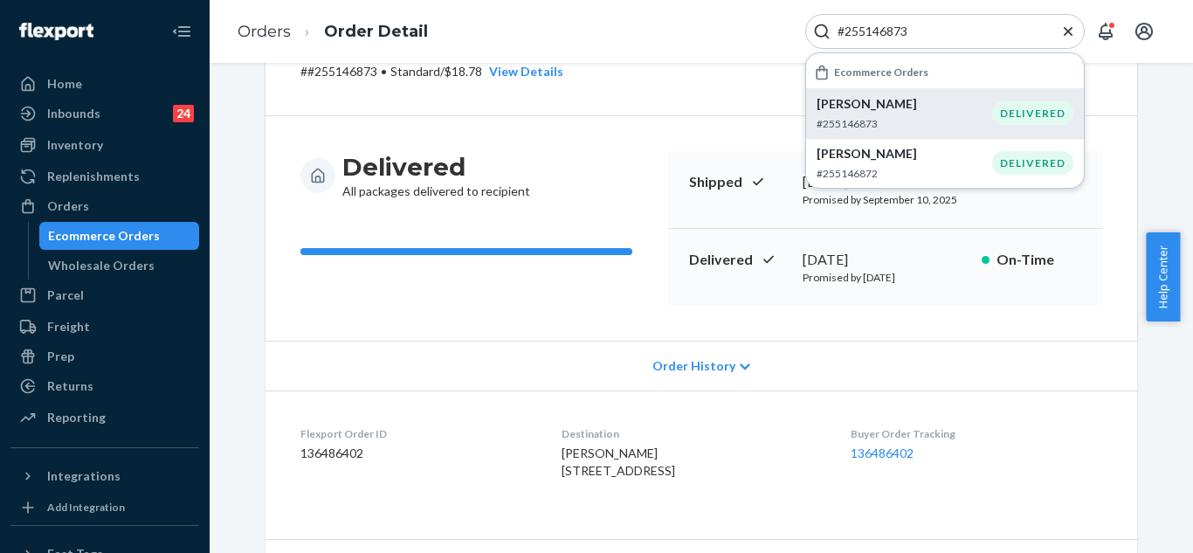
scroll to position [87, 0]
